Goal: Find specific page/section: Find specific page/section

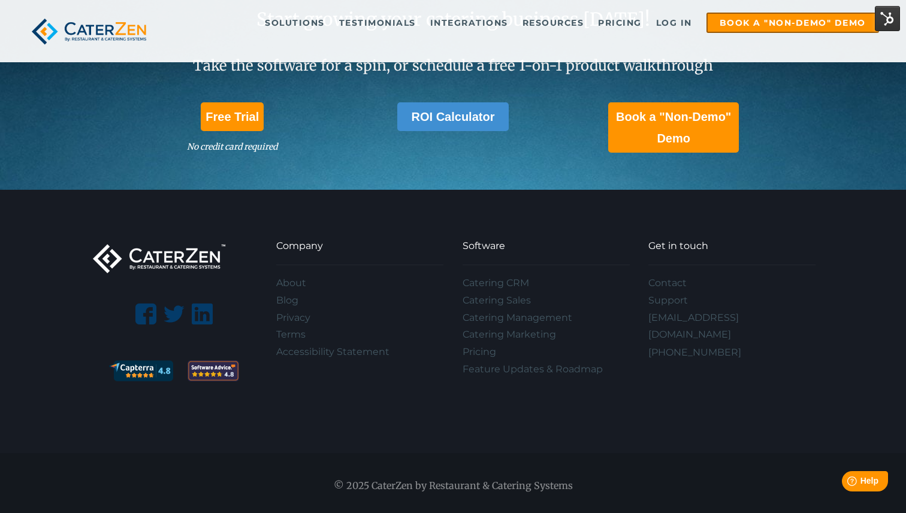
scroll to position [3481, 0]
click at [364, 344] on link "Accessibility Statement" at bounding box center [359, 351] width 167 height 17
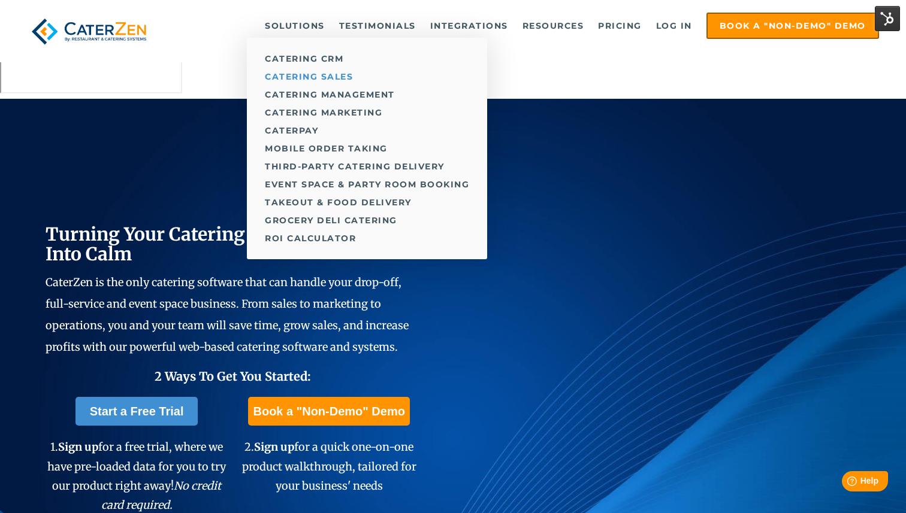
click at [337, 69] on link "Catering Sales" at bounding box center [367, 77] width 240 height 18
